Goal: Navigation & Orientation: Understand site structure

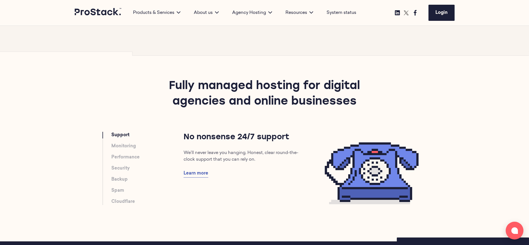
scroll to position [1027, 0]
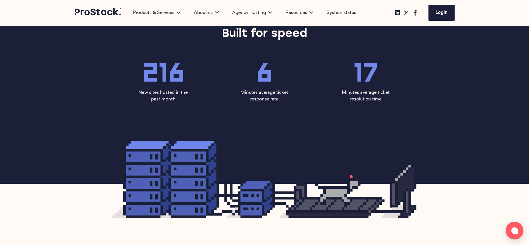
click at [483, 23] on nav "Products & Services Products Prostack Cito Dedicated Servers Cloud VPS Shared H…" at bounding box center [264, 13] width 529 height 26
